Goal: Task Accomplishment & Management: Manage account settings

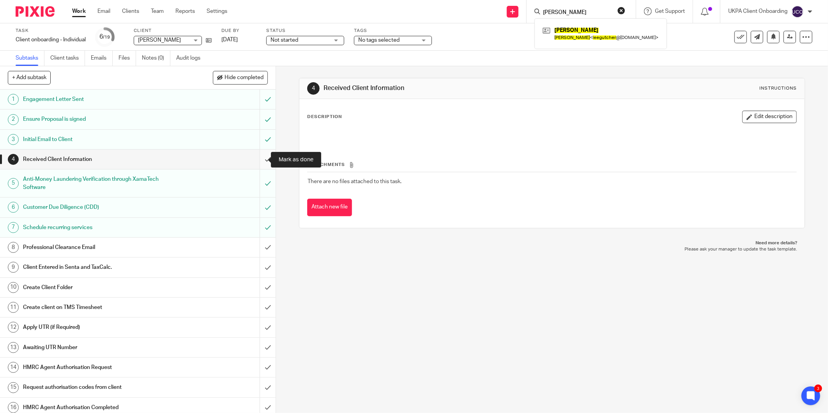
click at [260, 157] on input "submit" at bounding box center [138, 159] width 276 height 19
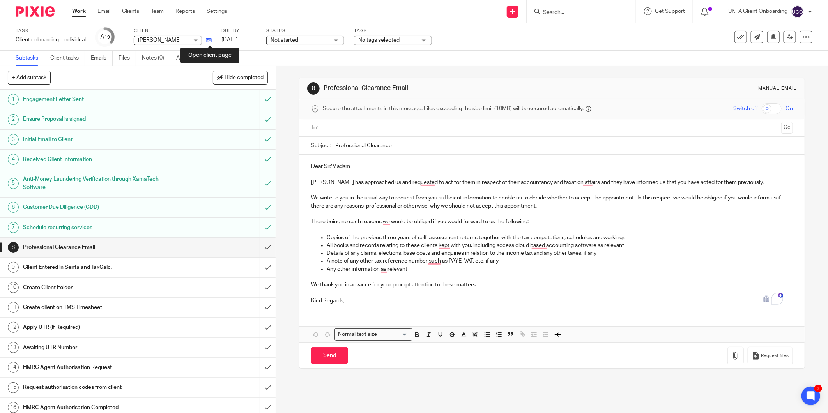
click at [207, 42] on icon at bounding box center [209, 40] width 6 height 6
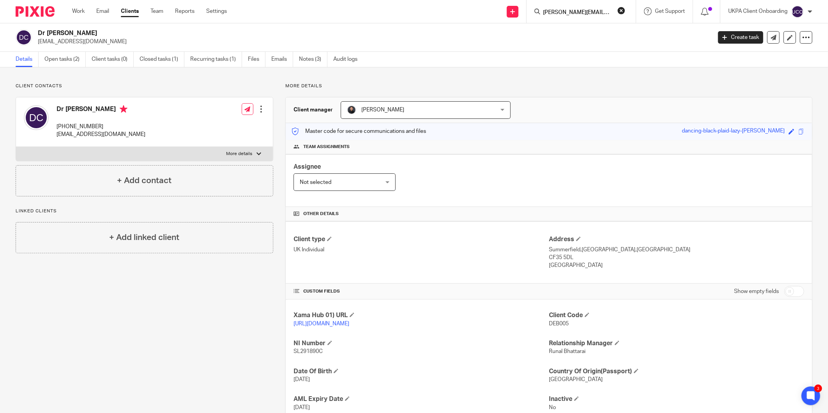
scroll to position [0, 4]
type input "michael@levelsheritage.com"
click at [560, 31] on link at bounding box center [625, 34] width 168 height 18
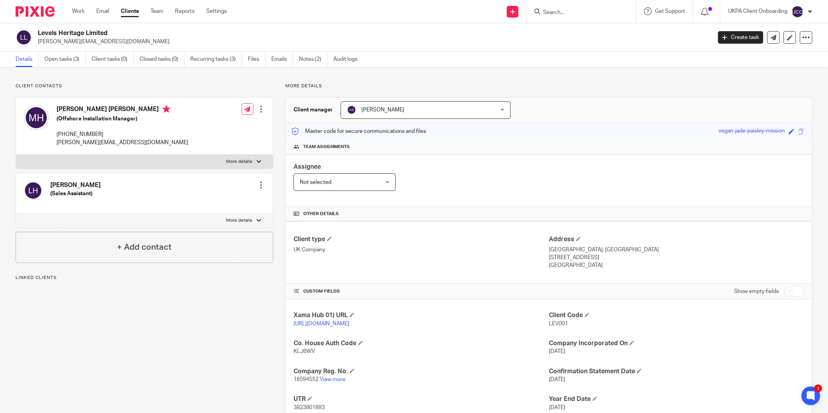
click at [66, 67] on div "Details Open tasks (3) Client tasks (0) Closed tasks (0) Recurring tasks (3) Fi…" at bounding box center [414, 60] width 828 height 16
click at [68, 60] on link "Open tasks (3)" at bounding box center [64, 59] width 41 height 15
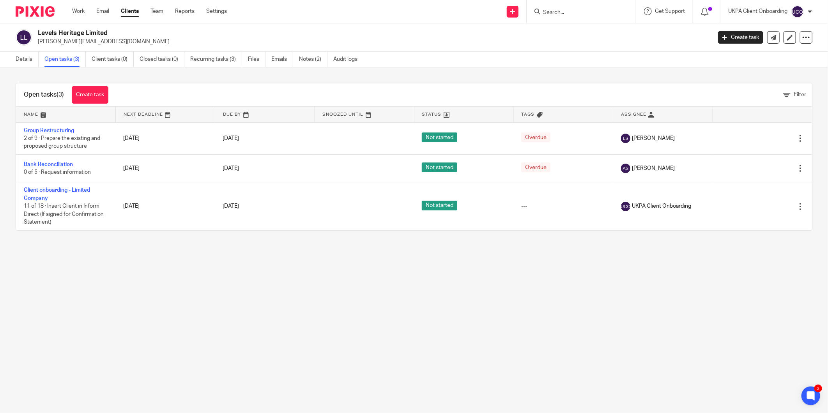
drag, startPoint x: 45, startPoint y: 186, endPoint x: 30, endPoint y: 245, distance: 60.7
click at [30, 245] on div "Open tasks (3) Create task Filter Name Next Deadline Due By Snoozed Until Statu…" at bounding box center [414, 156] width 828 height 179
drag, startPoint x: 50, startPoint y: 185, endPoint x: 20, endPoint y: 235, distance: 58.2
click at [17, 250] on main "Levels Heritage Limited michael@levelsheritage.com Create task Update from Comp…" at bounding box center [414, 206] width 828 height 413
click at [26, 61] on link "Details" at bounding box center [27, 59] width 23 height 15
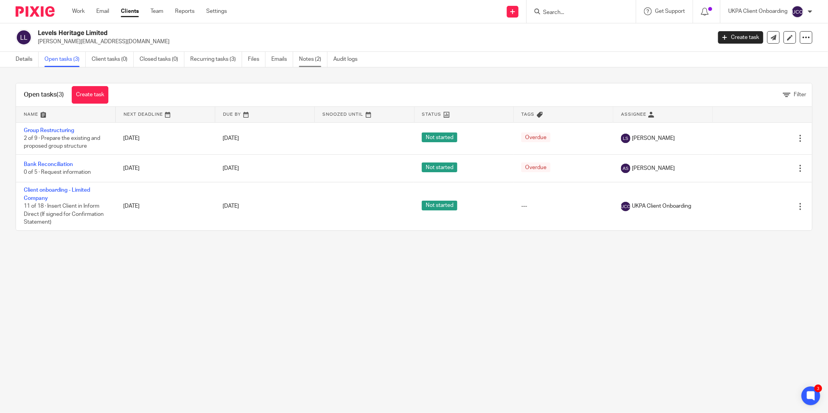
click at [305, 58] on link "Notes (2)" at bounding box center [313, 59] width 28 height 15
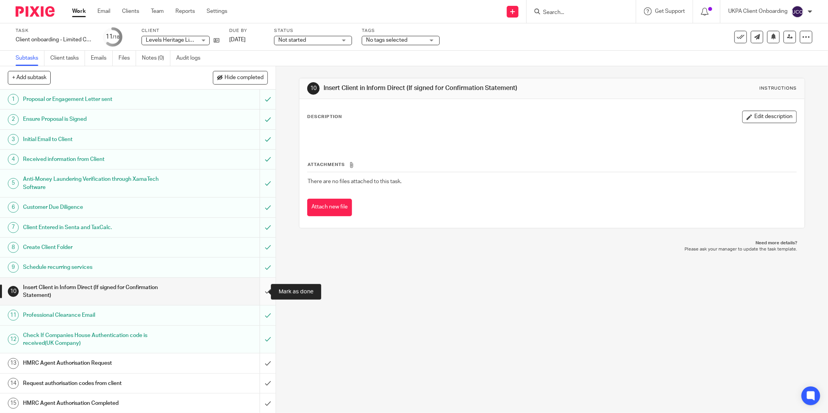
click at [259, 289] on input "submit" at bounding box center [138, 292] width 276 height 28
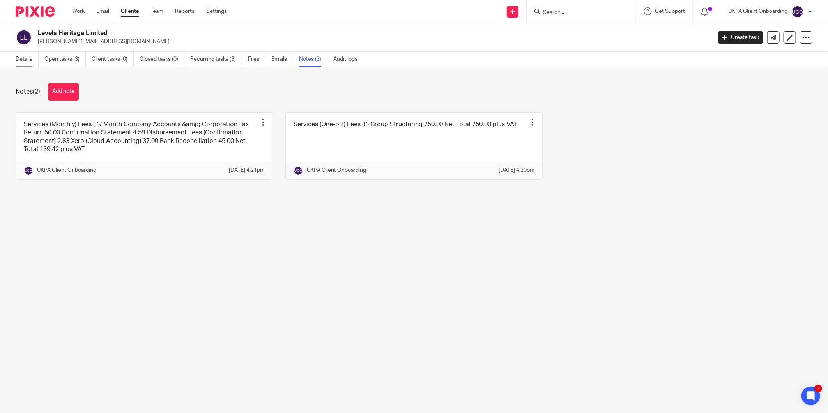
click at [29, 56] on link "Details" at bounding box center [27, 59] width 23 height 15
click at [64, 36] on h2 "Levels Heritage Limited" at bounding box center [305, 33] width 535 height 8
copy div "Levels Heritage Limited"
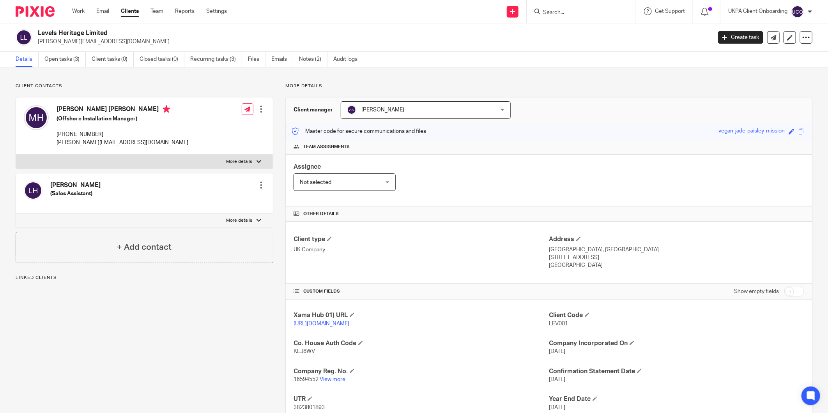
click at [303, 380] on span "16594552" at bounding box center [306, 379] width 25 height 5
copy p "16594552"
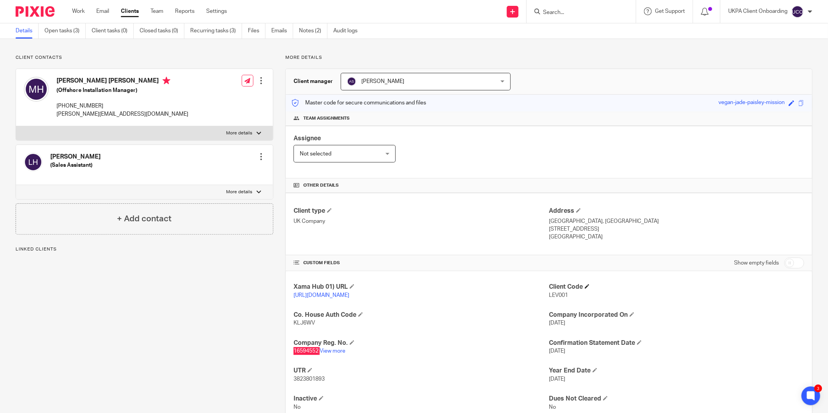
scroll to position [55, 0]
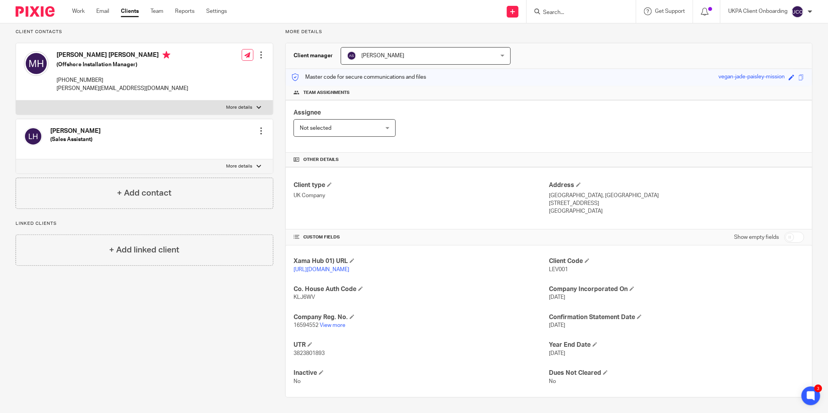
click at [302, 298] on span "KLJ6WV" at bounding box center [304, 297] width 21 height 5
copy span "KLJ6WV"
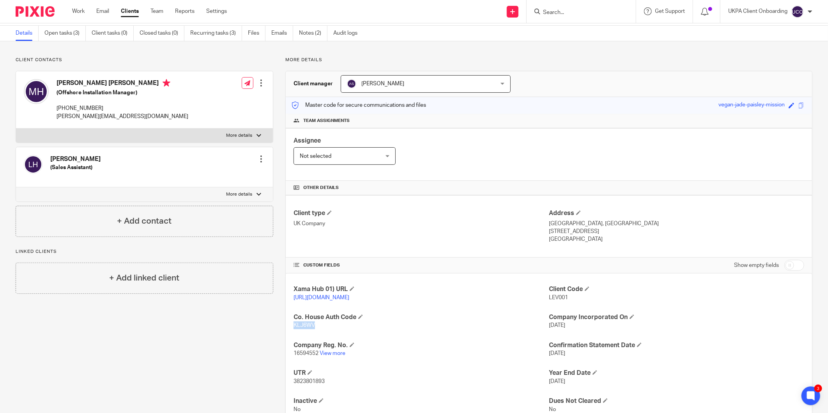
scroll to position [0, 0]
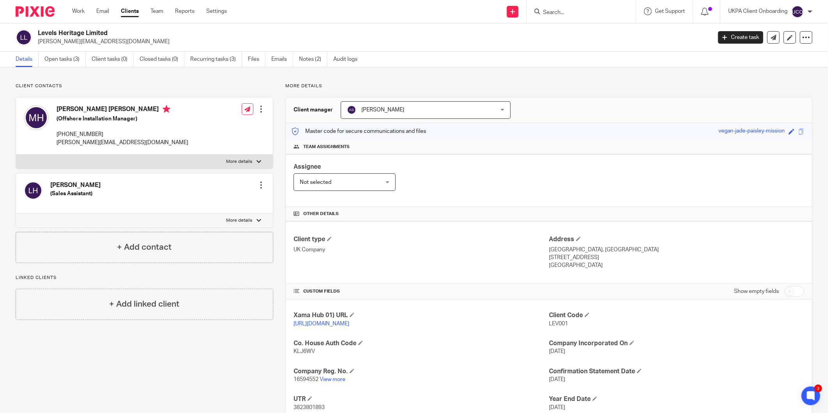
click at [83, 41] on p "[PERSON_NAME][EMAIL_ADDRESS][DOMAIN_NAME]" at bounding box center [372, 42] width 669 height 8
copy main "[PERSON_NAME][EMAIL_ADDRESS][DOMAIN_NAME] Create task Update from Companies Hou…"
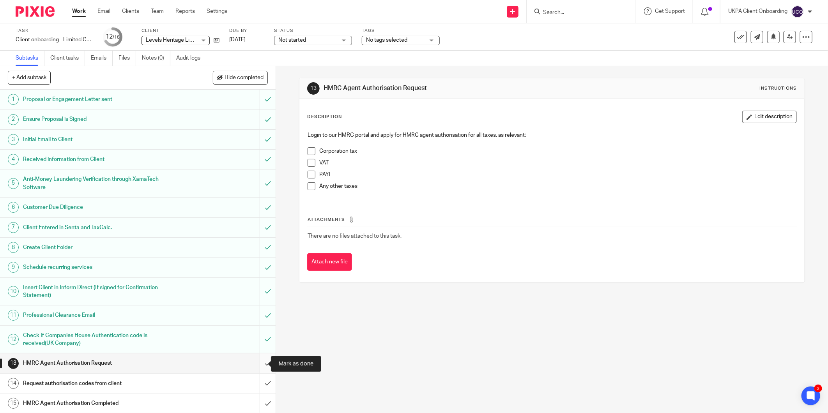
click at [261, 362] on input "submit" at bounding box center [138, 363] width 276 height 19
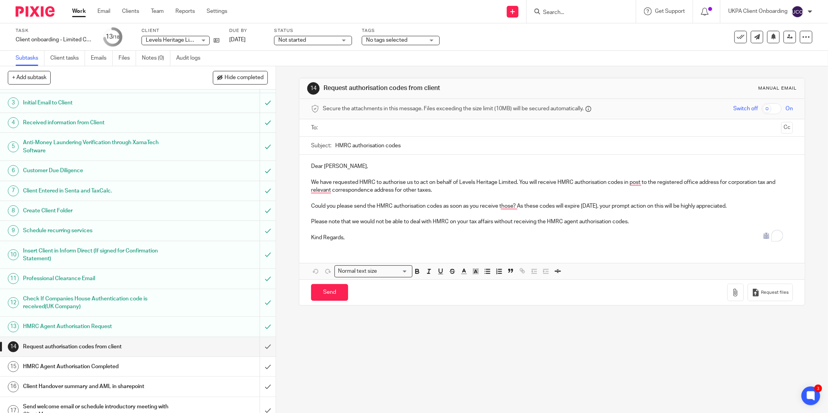
scroll to position [69, 0]
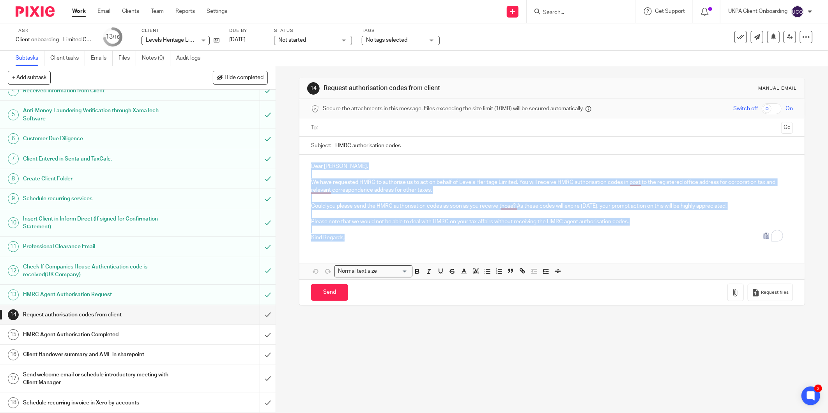
drag, startPoint x: 317, startPoint y: 189, endPoint x: 363, endPoint y: 249, distance: 74.9
click at [363, 249] on div "Dear Michael, We have requested HMRC to authorise us to act on behalf of Levels…" at bounding box center [551, 217] width 505 height 125
copy div "Dear Michael, We have requested HMRC to authorise us to act on behalf of Levels…"
click at [259, 314] on input "submit" at bounding box center [138, 314] width 276 height 19
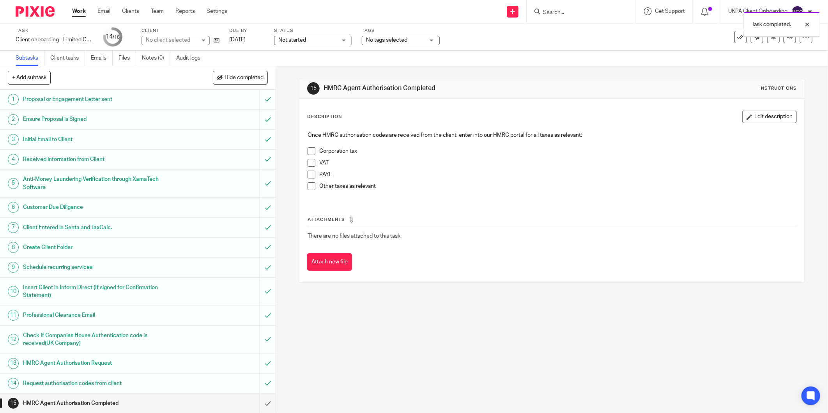
scroll to position [69, 0]
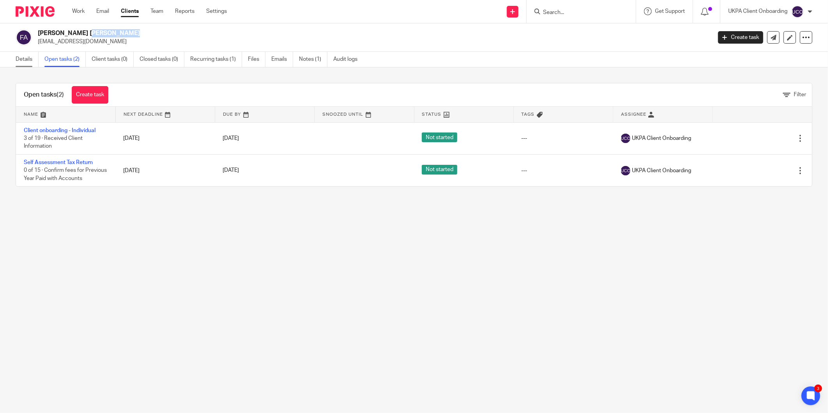
click at [27, 59] on link "Details" at bounding box center [27, 59] width 23 height 15
